Goal: Task Accomplishment & Management: Manage account settings

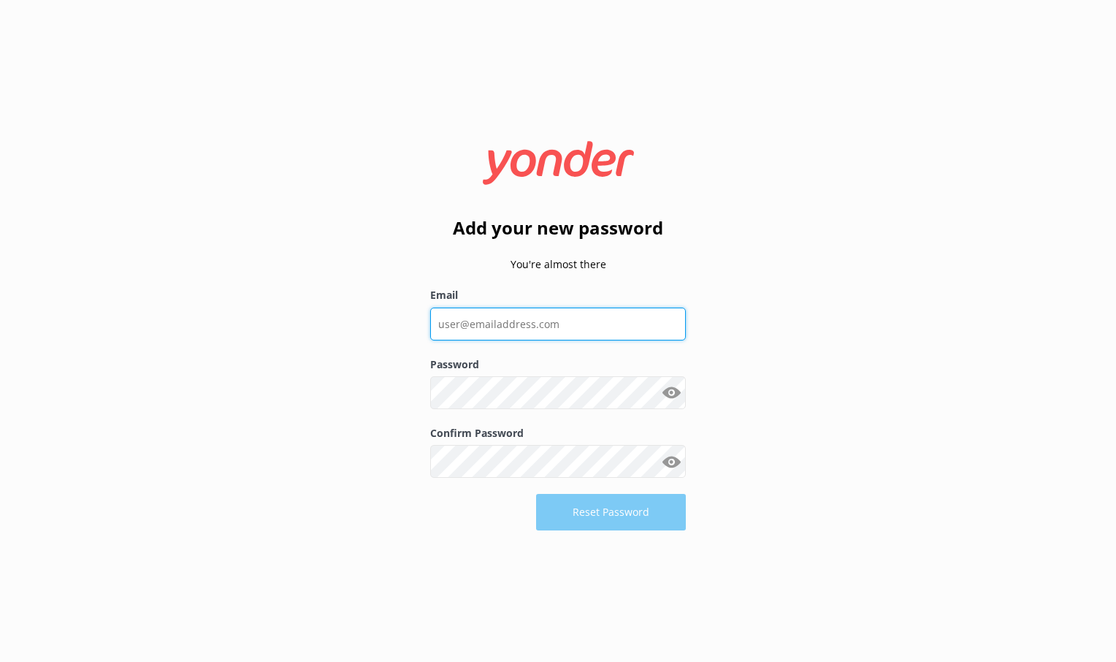
click at [525, 326] on input "Email" at bounding box center [558, 324] width 256 height 33
type input "[EMAIL_ADDRESS][DOMAIN_NAME]"
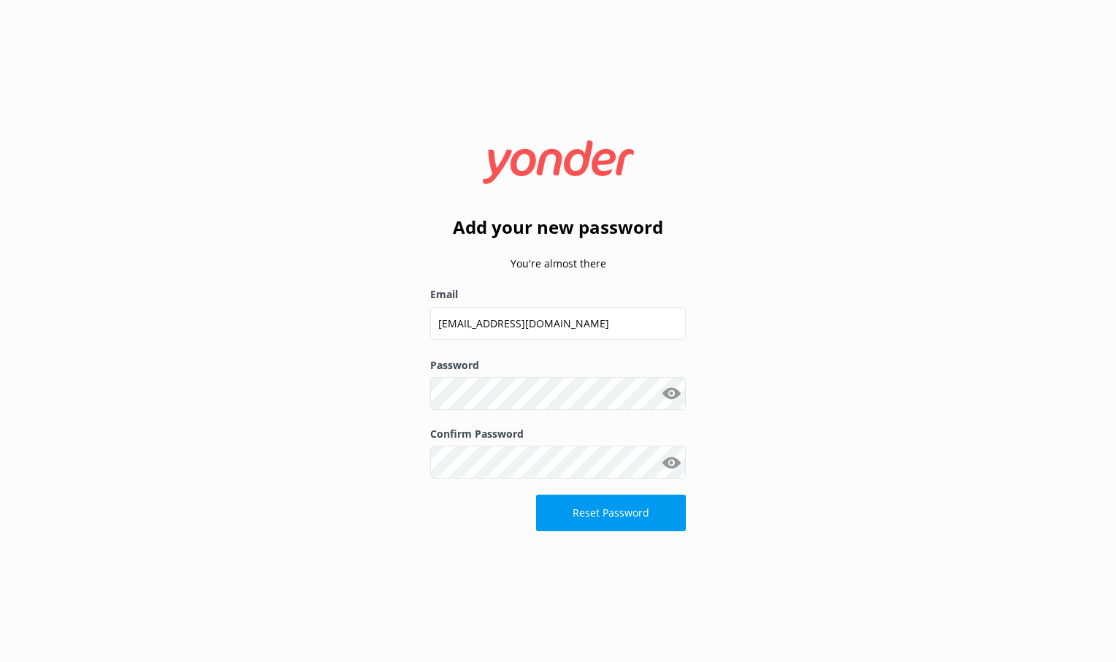
click at [671, 398] on button "Show password" at bounding box center [671, 393] width 29 height 29
click at [609, 516] on button "Reset Password" at bounding box center [611, 513] width 150 height 37
